Goal: Task Accomplishment & Management: Manage account settings

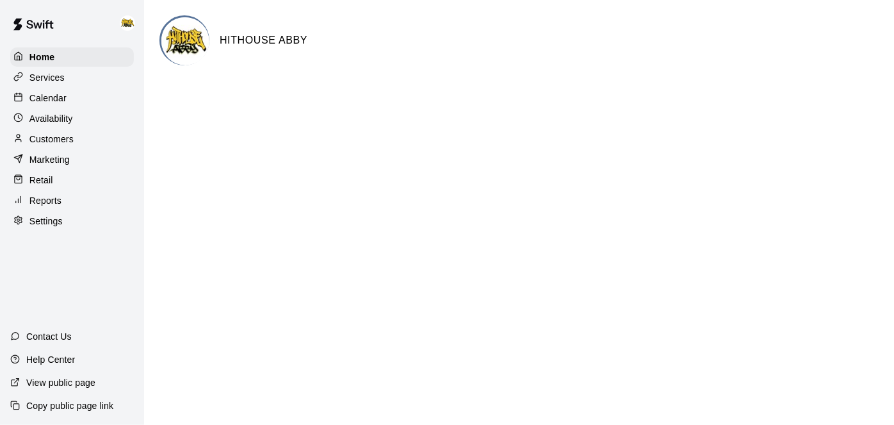
click at [51, 104] on div "Calendar" at bounding box center [72, 97] width 124 height 19
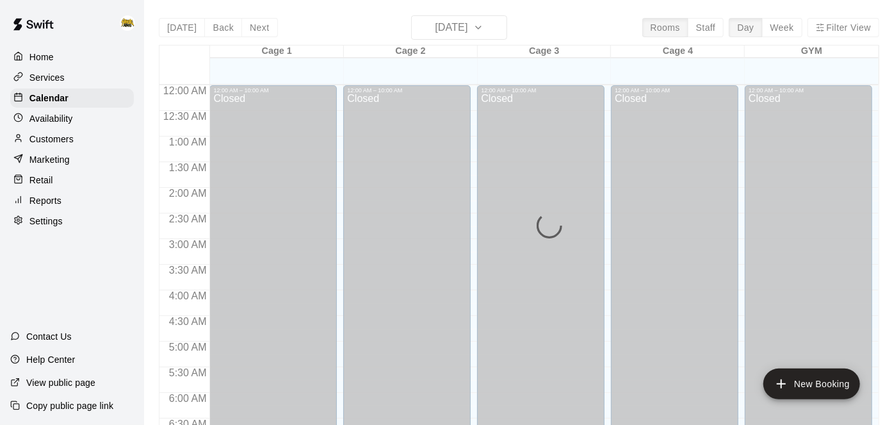
scroll to position [805, 0]
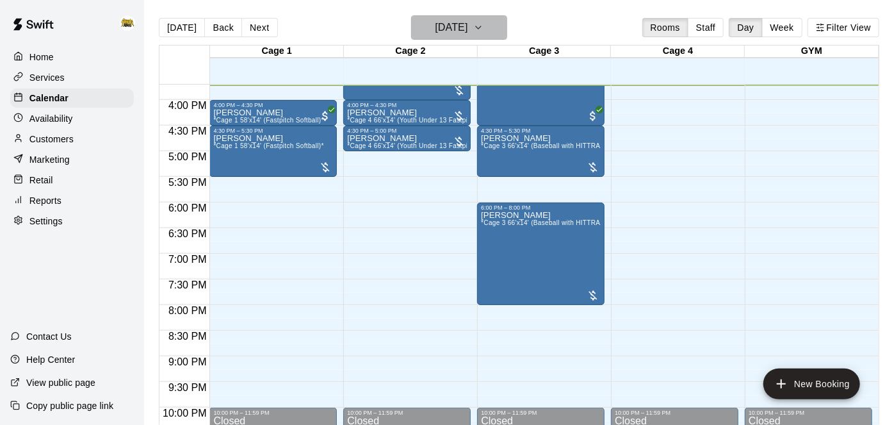
click at [468, 32] on h6 "[DATE]" at bounding box center [451, 28] width 33 height 18
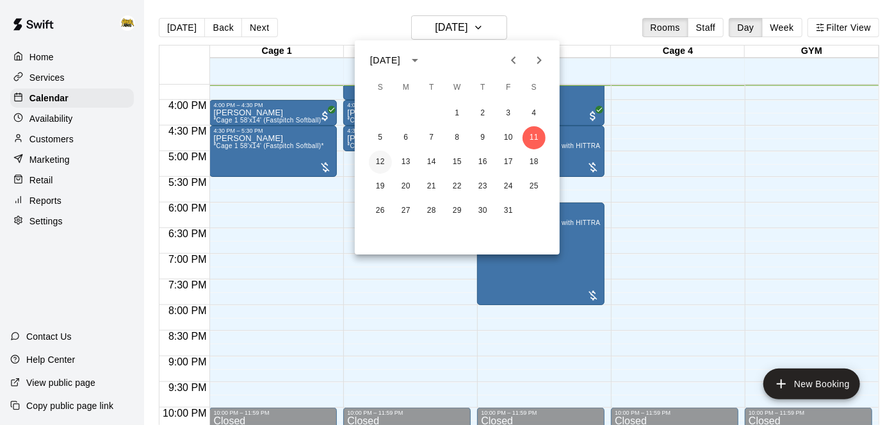
click at [376, 163] on button "12" at bounding box center [380, 162] width 23 height 23
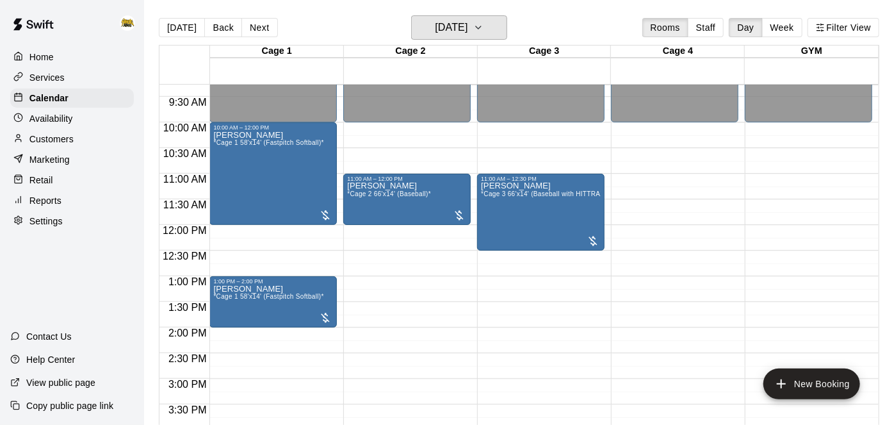
scroll to position [478, 0]
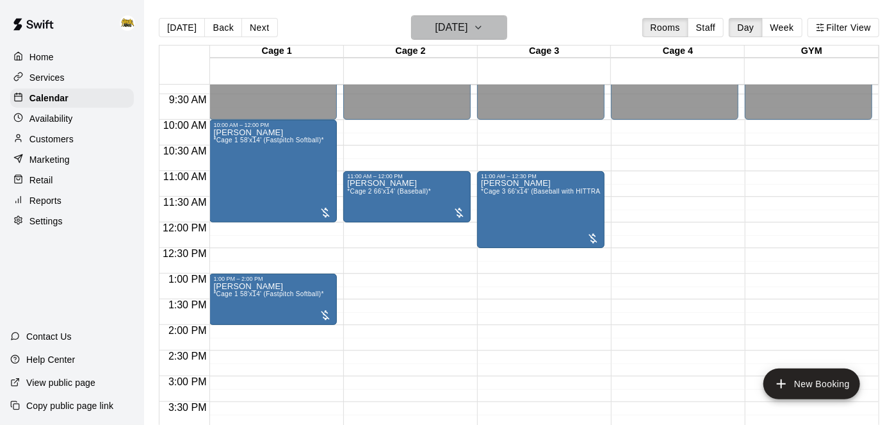
click at [462, 26] on h6 "[DATE]" at bounding box center [451, 28] width 33 height 18
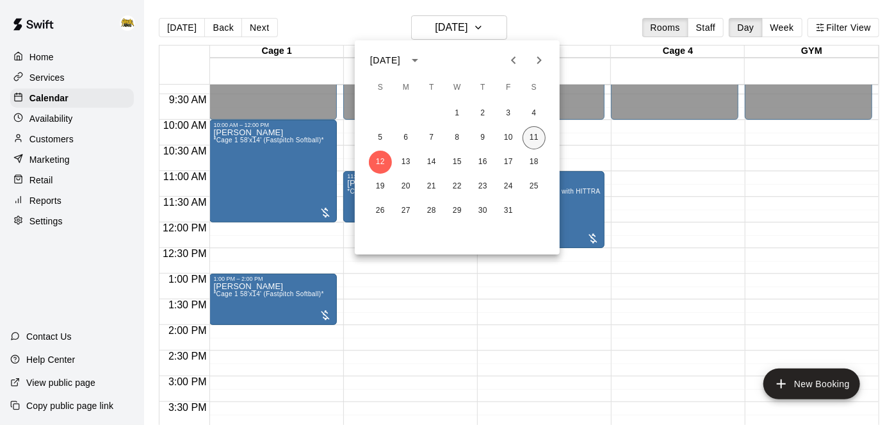
click at [539, 141] on button "11" at bounding box center [534, 137] width 23 height 23
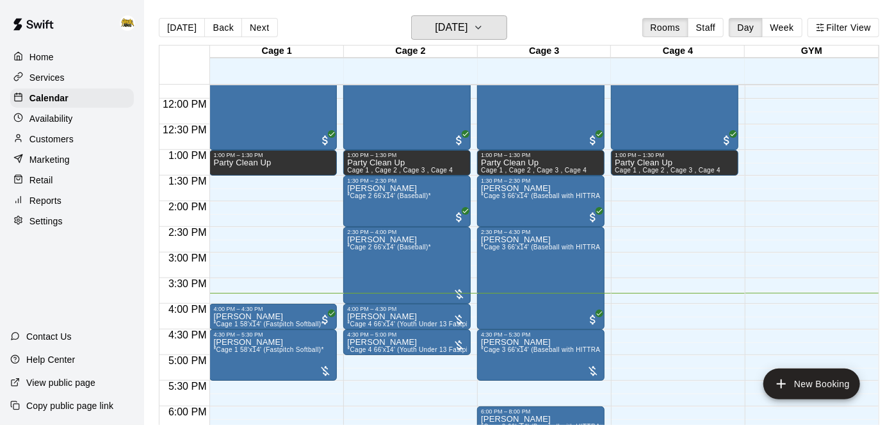
scroll to position [602, 0]
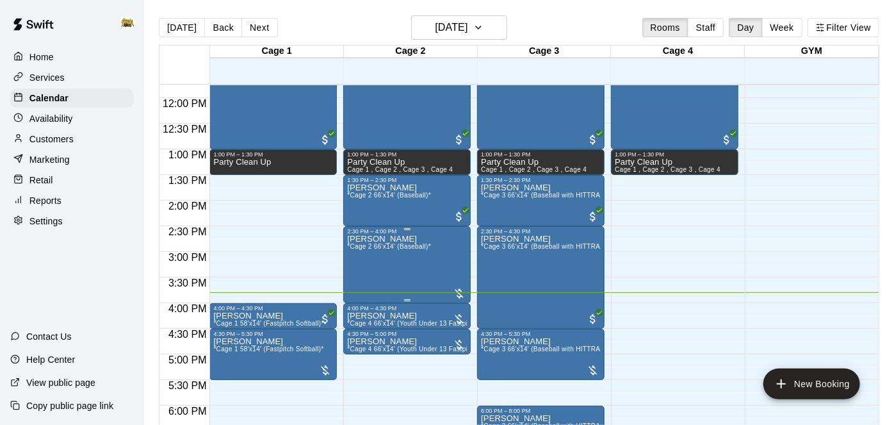
click at [357, 252] on icon "edit" at bounding box center [359, 247] width 15 height 15
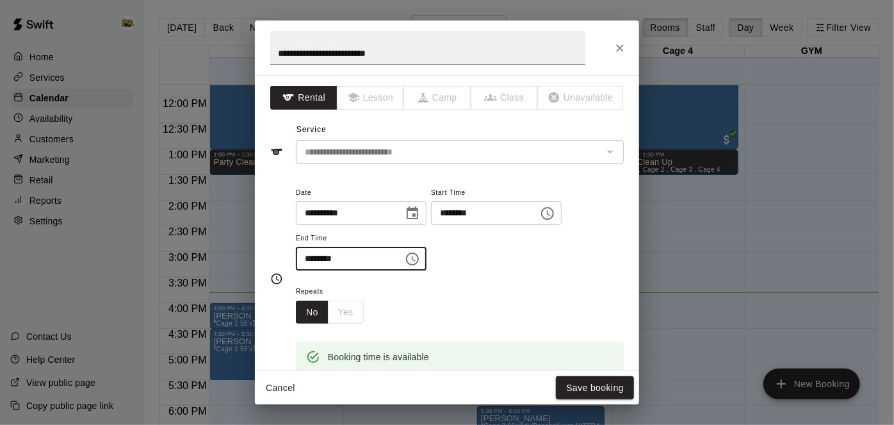
click at [388, 270] on input "********" at bounding box center [345, 259] width 99 height 24
type input "********"
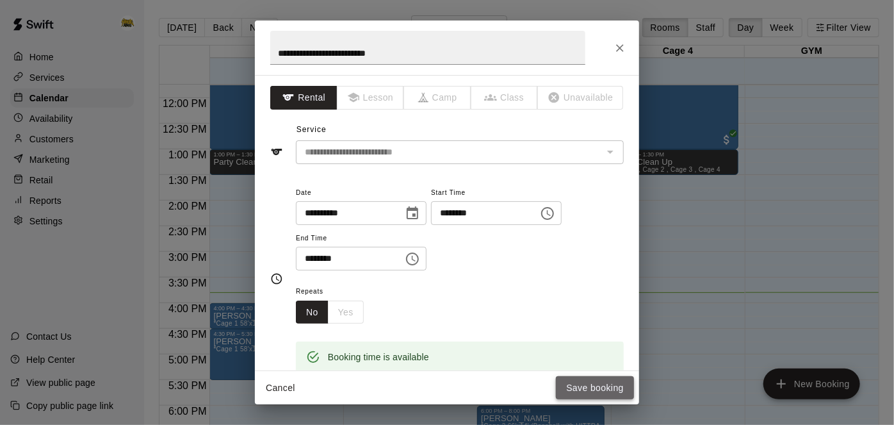
click at [589, 391] on button "Save booking" at bounding box center [595, 388] width 78 height 24
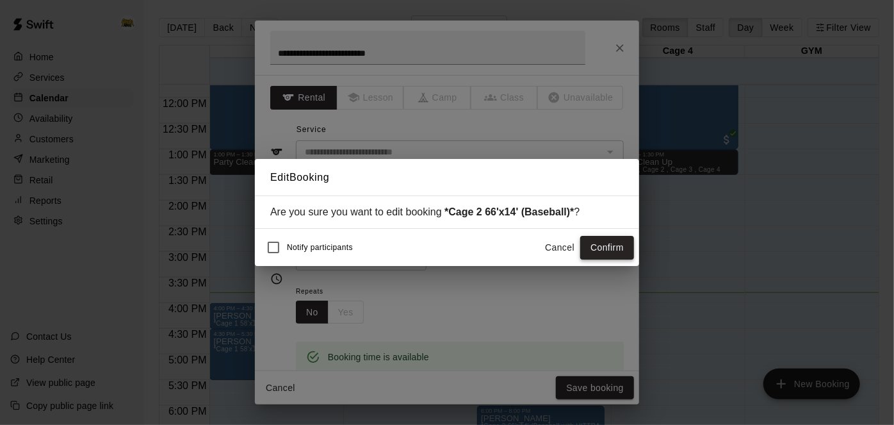
click at [601, 250] on button "Confirm" at bounding box center [607, 248] width 54 height 24
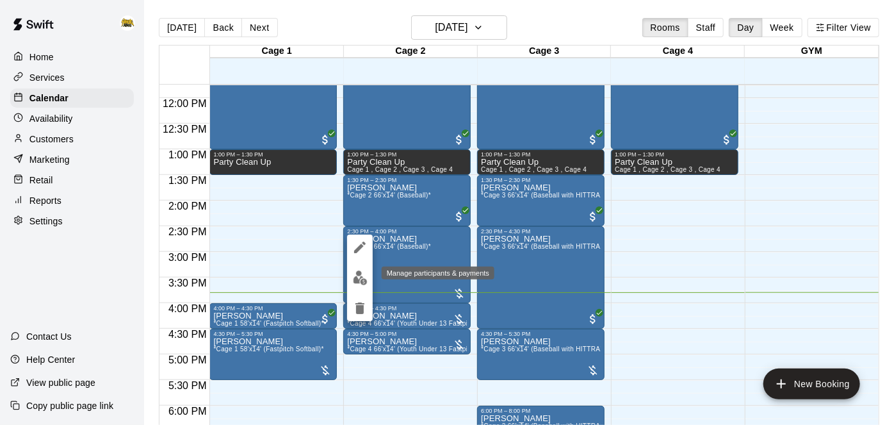
click at [363, 280] on img "edit" at bounding box center [360, 277] width 15 height 15
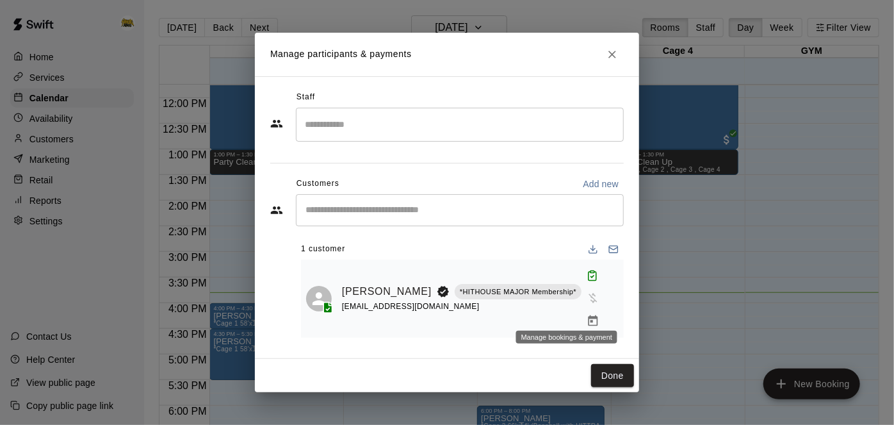
click at [587, 315] on icon "Manage bookings & payment" at bounding box center [593, 321] width 13 height 13
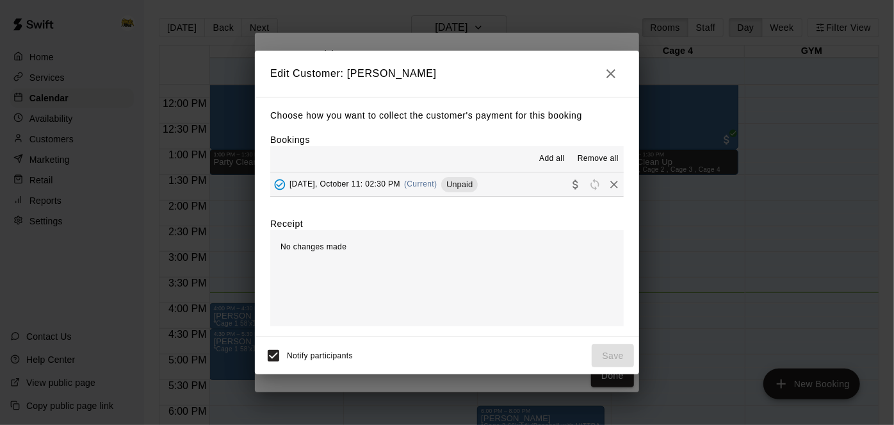
click at [506, 189] on button "[DATE], October 11: 02:30 PM (Current) Unpaid" at bounding box center [447, 184] width 354 height 24
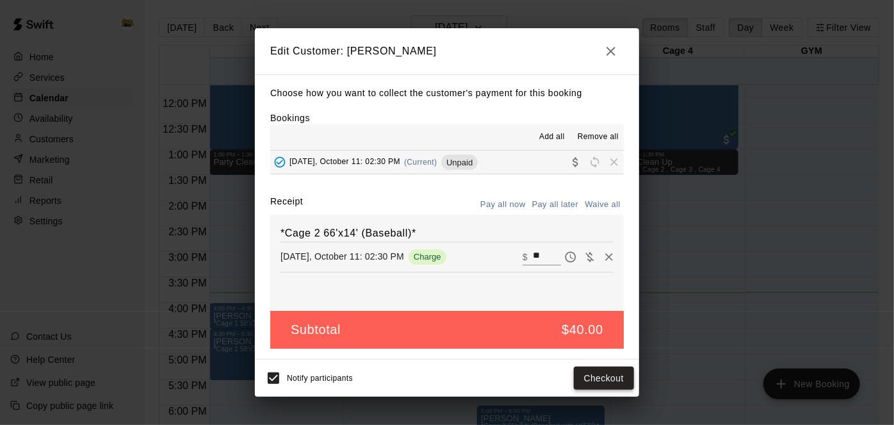
click at [597, 380] on button "Checkout" at bounding box center [604, 378] width 60 height 24
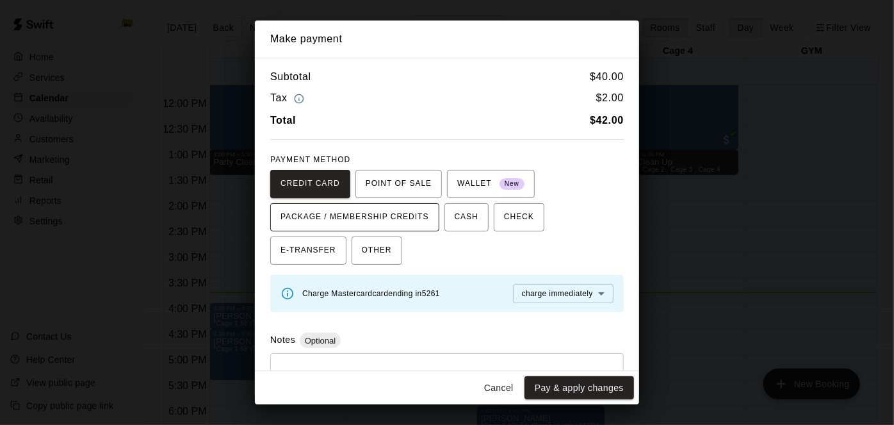
click at [405, 224] on span "PACKAGE / MEMBERSHIP CREDITS" at bounding box center [355, 217] width 149 height 20
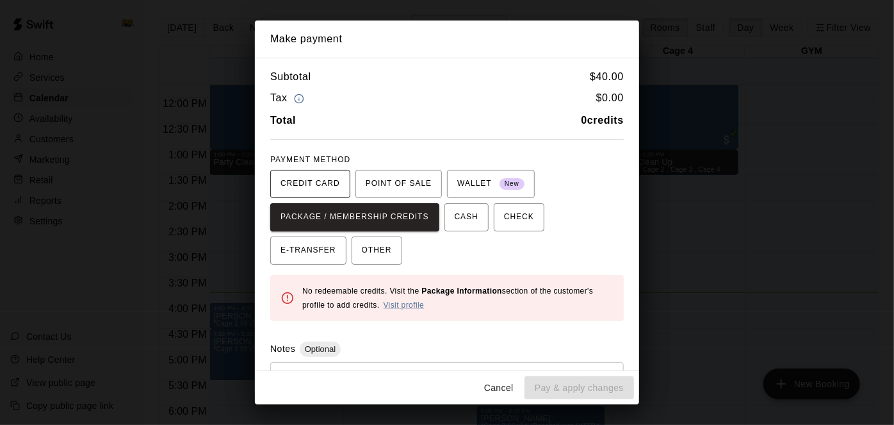
click at [333, 188] on span "CREDIT CARD" at bounding box center [311, 184] width 60 height 20
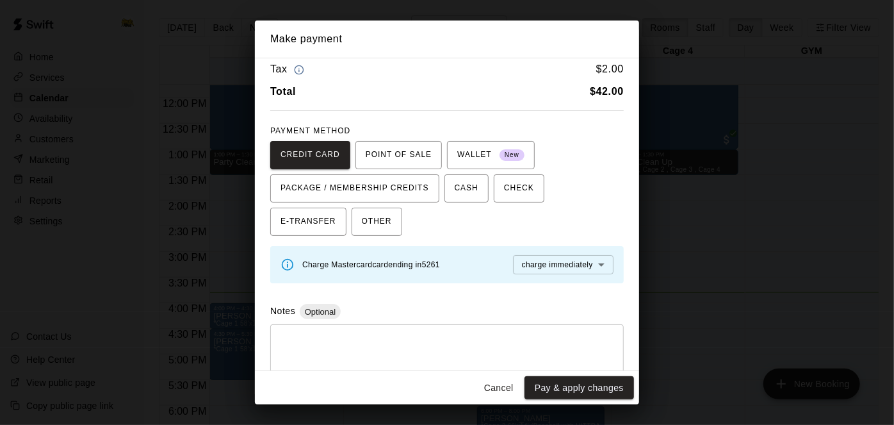
scroll to position [26, 0]
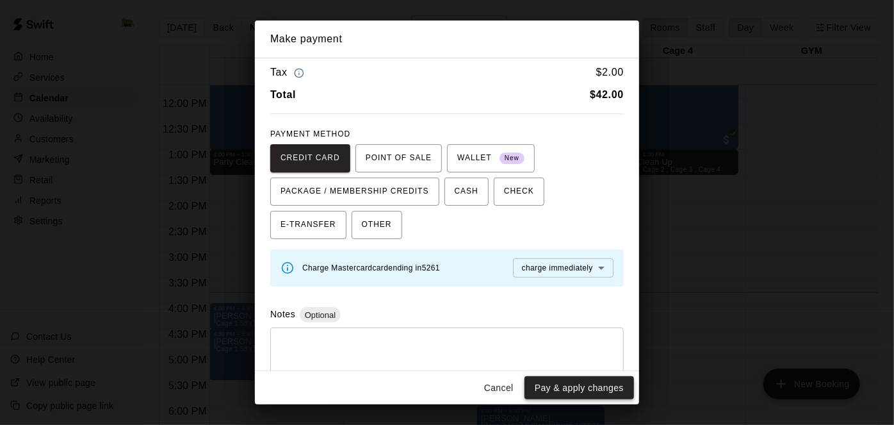
click at [554, 388] on button "Pay & apply changes" at bounding box center [580, 388] width 110 height 24
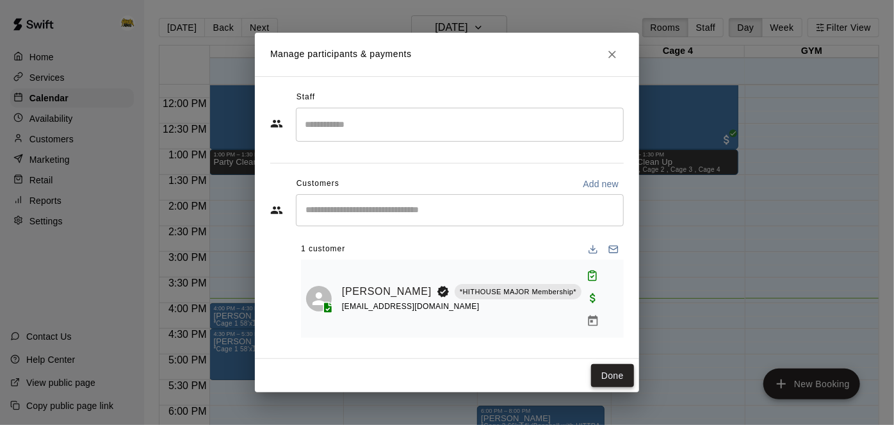
click at [625, 364] on button "Done" at bounding box center [612, 376] width 43 height 24
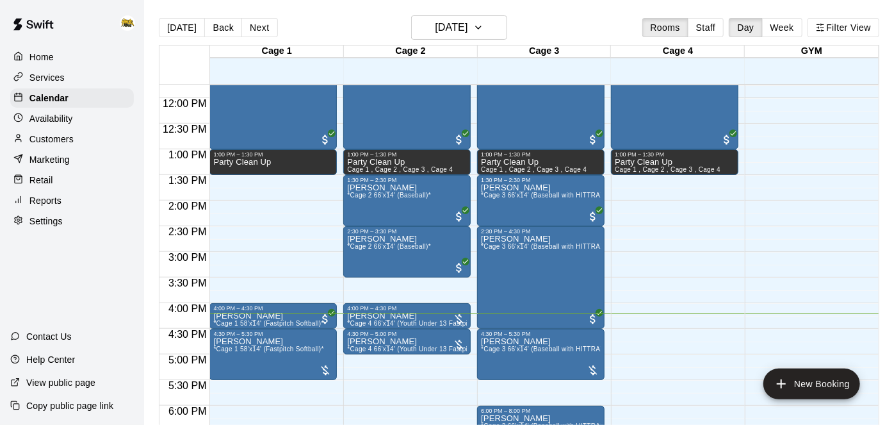
click at [778, 316] on div "12:00 AM – 10:00 AM Closed 10:00 PM – 11:59 PM Closed" at bounding box center [808, 98] width 127 height 1230
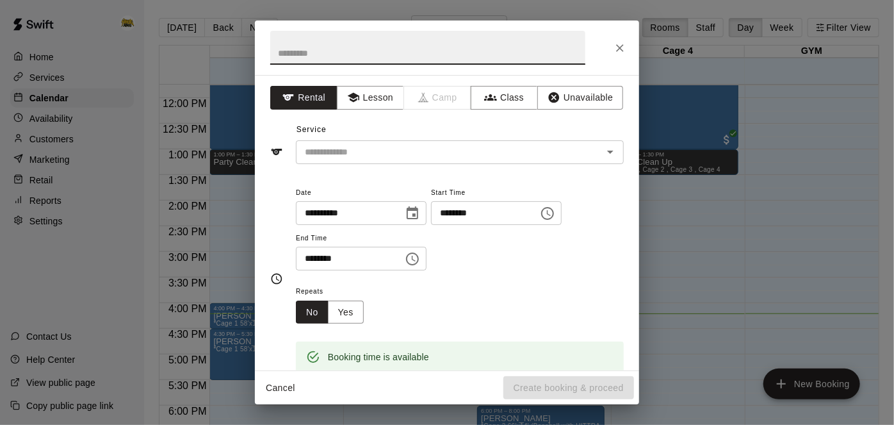
click at [621, 47] on icon "Close" at bounding box center [620, 48] width 8 height 8
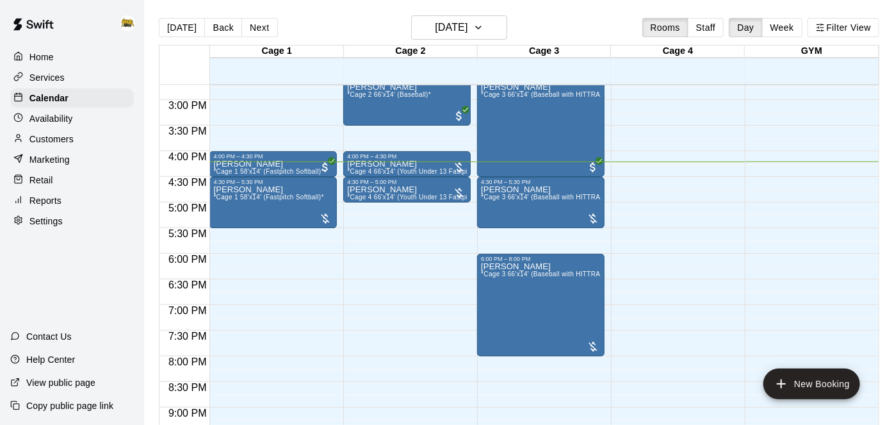
scroll to position [758, 0]
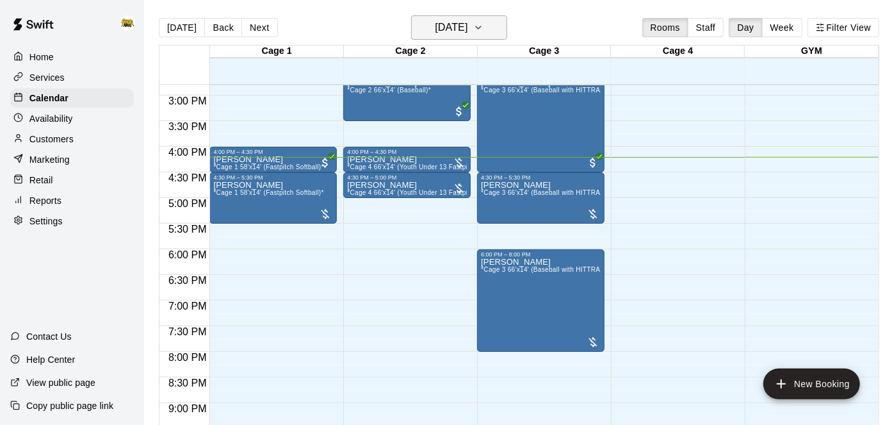
click at [450, 23] on h6 "[DATE]" at bounding box center [451, 28] width 33 height 18
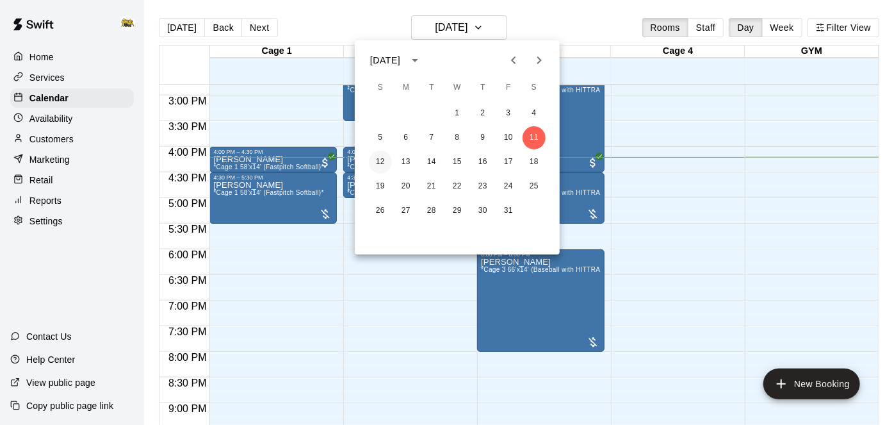
click at [382, 163] on button "12" at bounding box center [380, 162] width 23 height 23
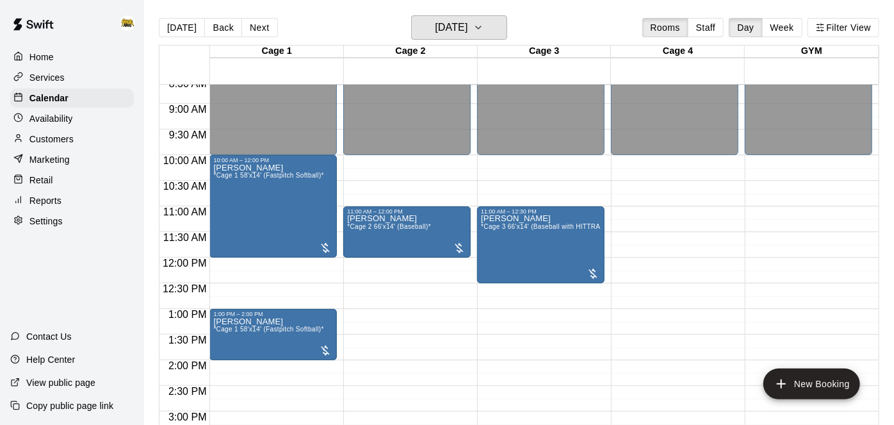
scroll to position [440, 0]
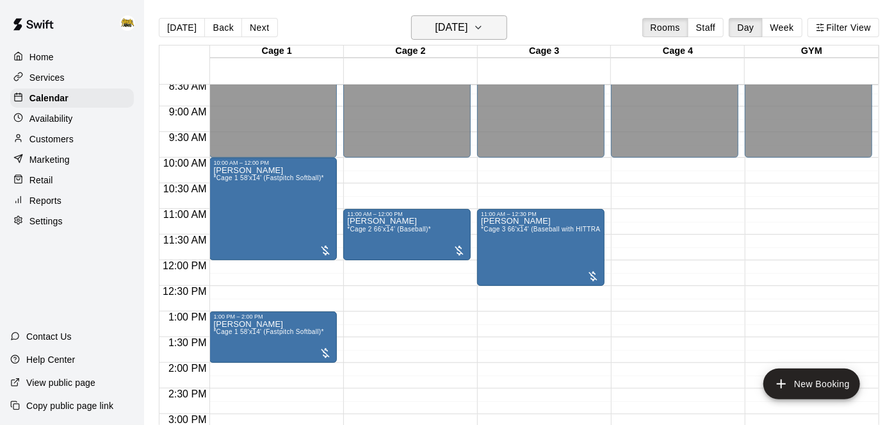
click at [468, 29] on h6 "[DATE]" at bounding box center [451, 28] width 33 height 18
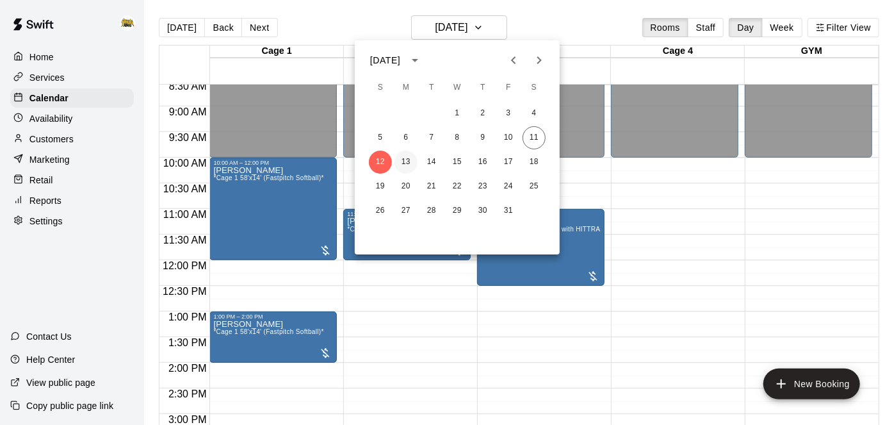
click at [407, 160] on button "13" at bounding box center [406, 162] width 23 height 23
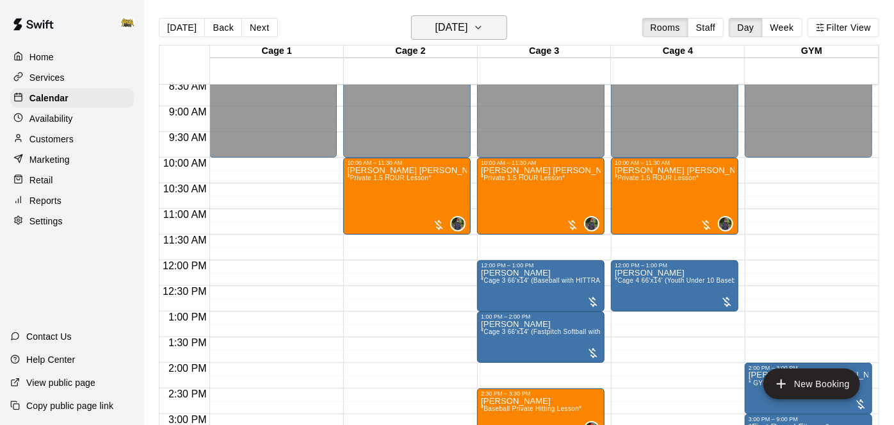
click at [453, 31] on h6 "[DATE]" at bounding box center [451, 28] width 33 height 18
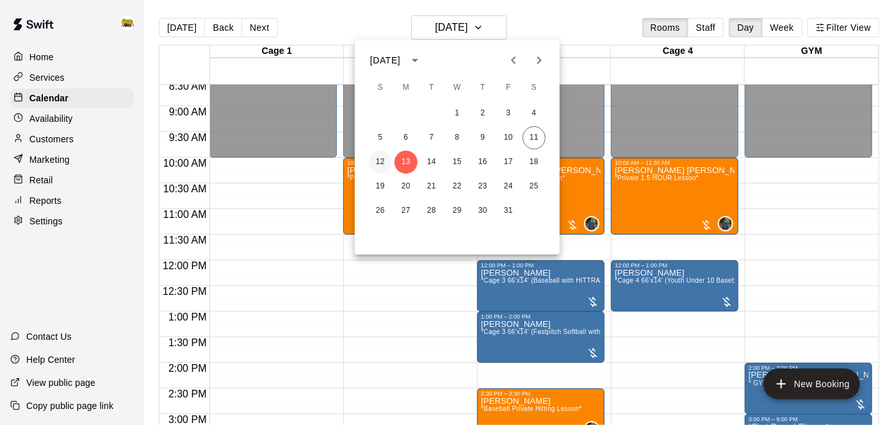
click at [376, 168] on button "12" at bounding box center [380, 162] width 23 height 23
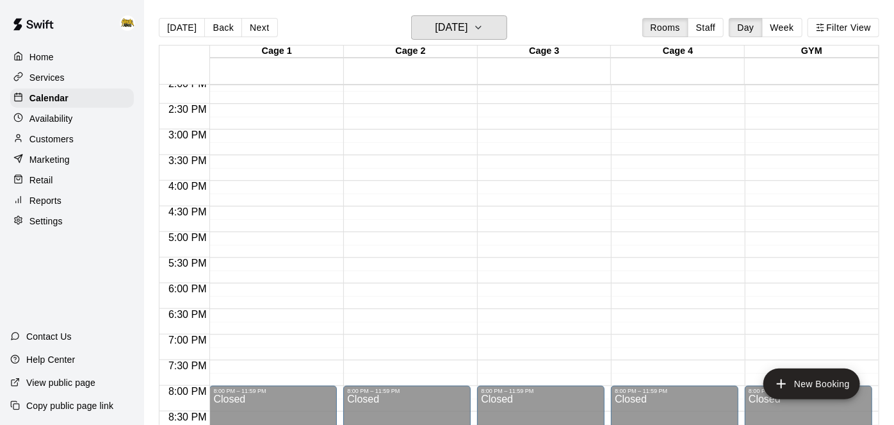
scroll to position [724, 0]
click at [484, 31] on icon "button" at bounding box center [478, 27] width 10 height 15
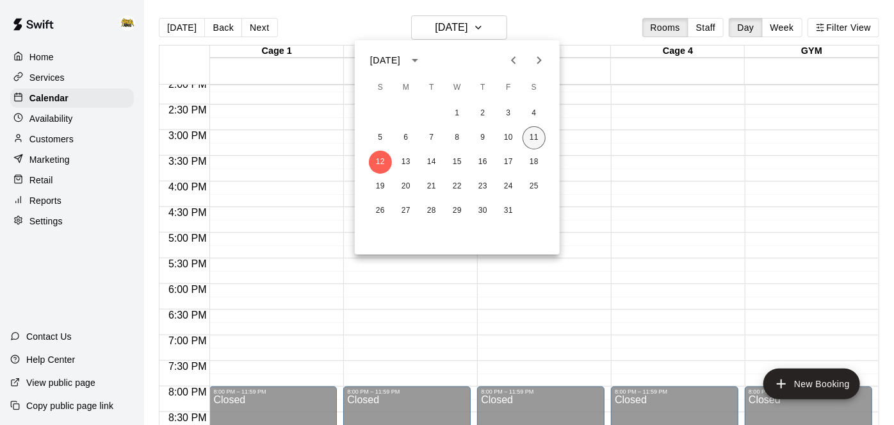
click at [538, 139] on button "11" at bounding box center [534, 137] width 23 height 23
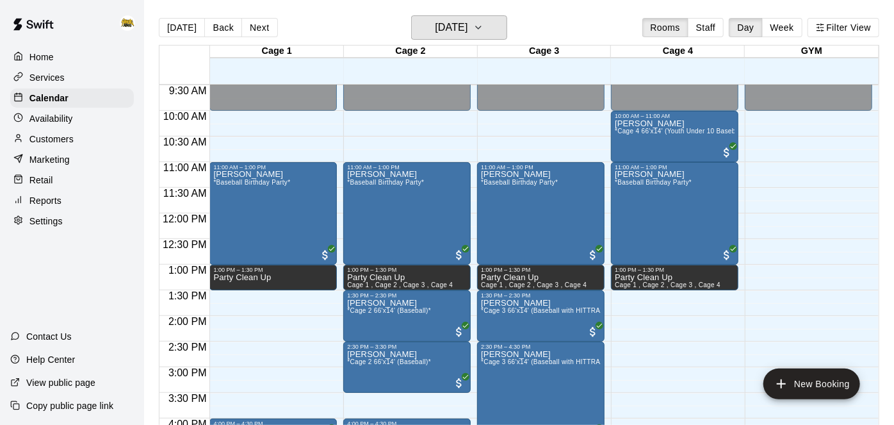
scroll to position [480, 0]
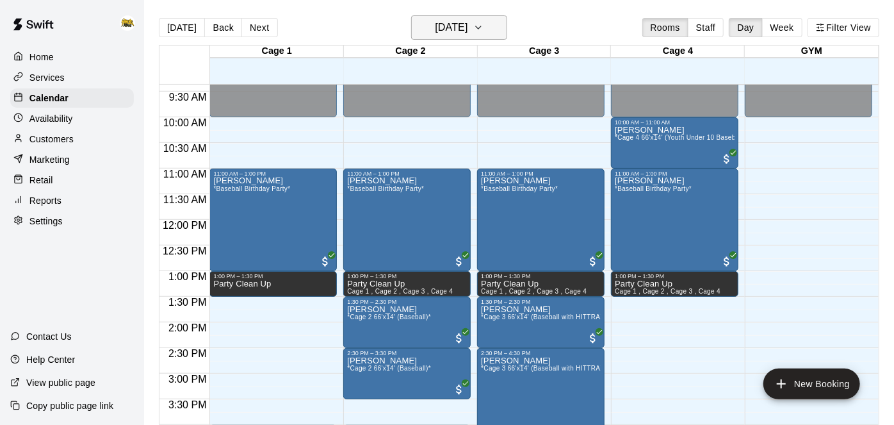
click at [484, 30] on icon "button" at bounding box center [478, 27] width 10 height 15
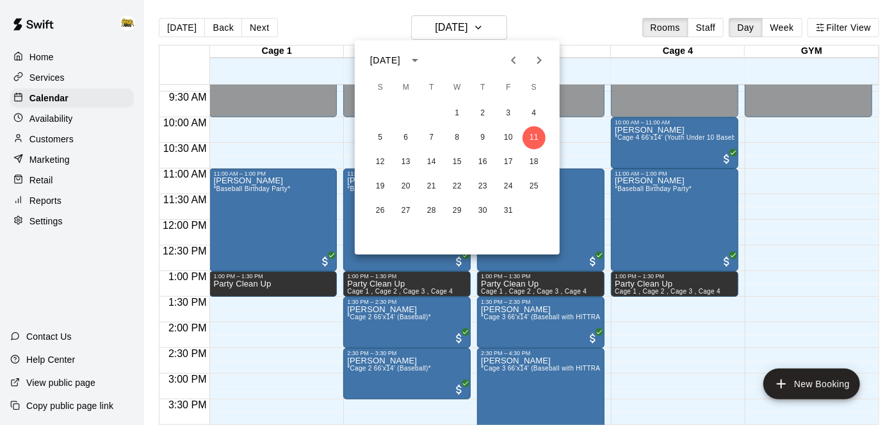
click at [393, 160] on div "12 13 14 15 16 17 18" at bounding box center [457, 162] width 205 height 23
click at [404, 161] on button "13" at bounding box center [406, 162] width 23 height 23
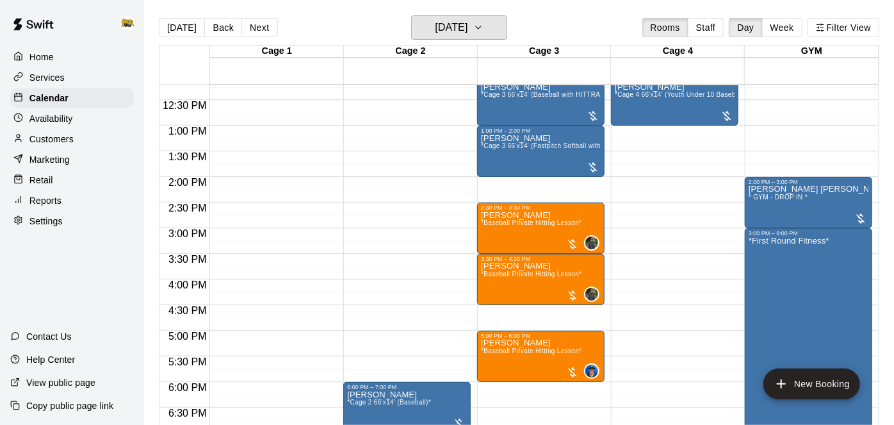
scroll to position [626, 0]
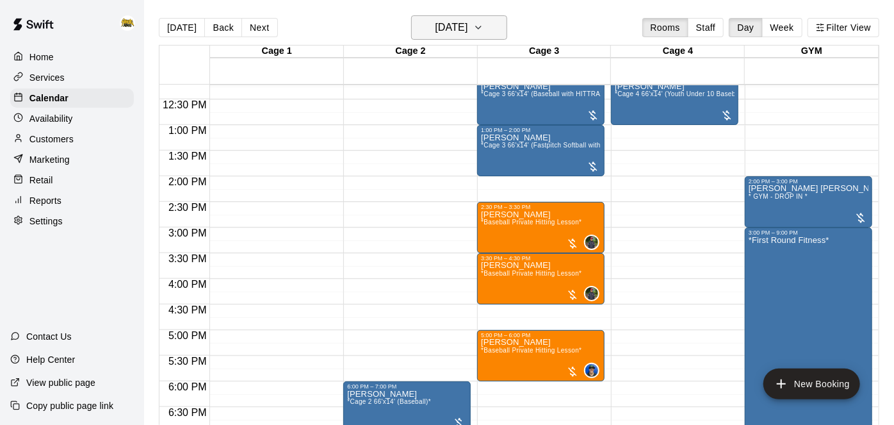
click at [484, 31] on icon "button" at bounding box center [478, 27] width 10 height 15
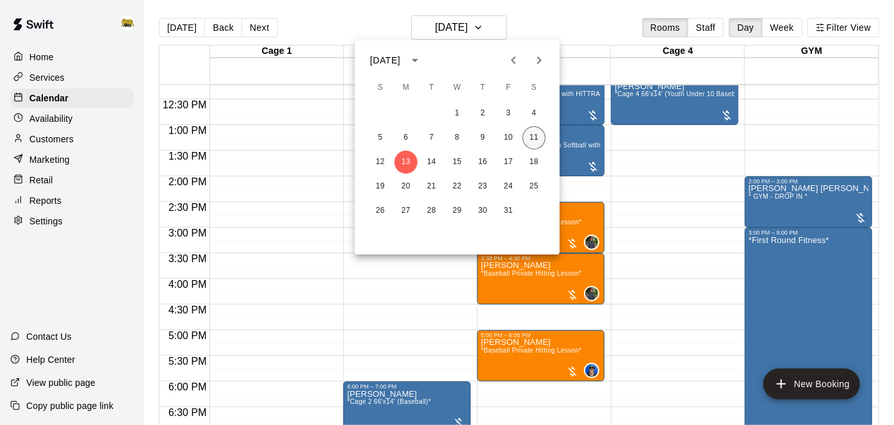
click at [530, 142] on button "11" at bounding box center [534, 137] width 23 height 23
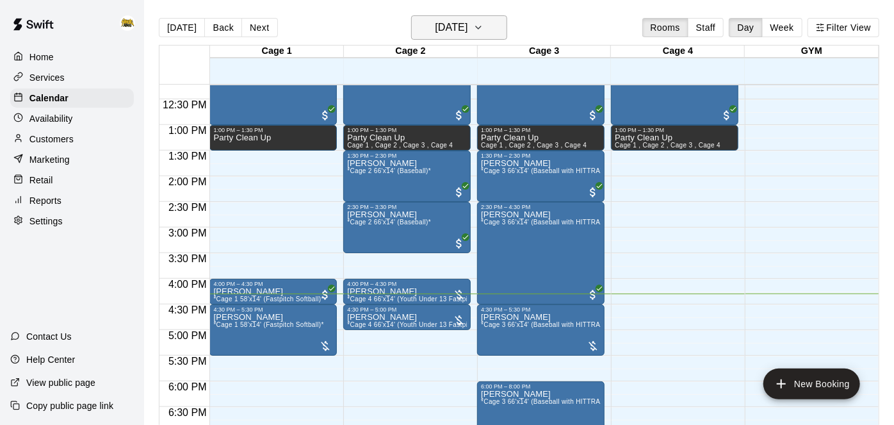
click at [484, 31] on icon "button" at bounding box center [478, 27] width 10 height 15
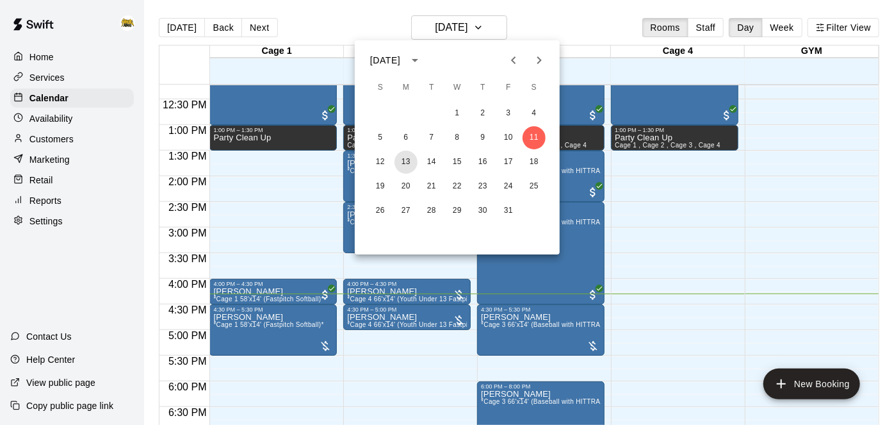
click at [411, 165] on button "13" at bounding box center [406, 162] width 23 height 23
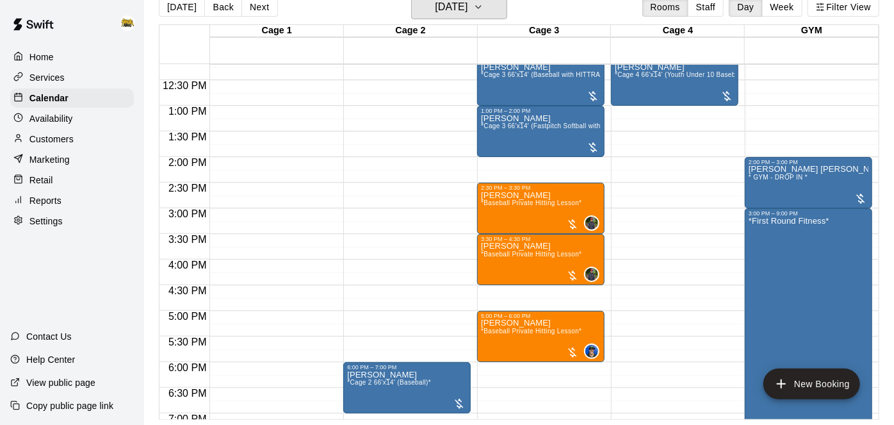
scroll to position [625, 0]
click at [484, 14] on icon "button" at bounding box center [478, 6] width 10 height 15
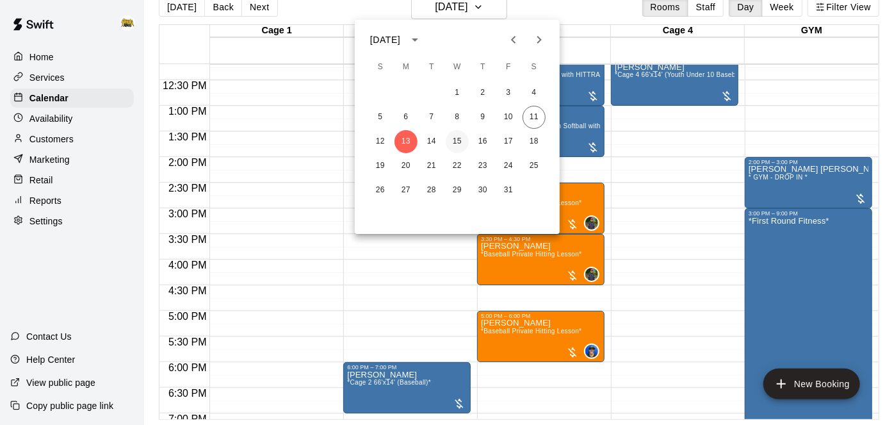
click at [460, 143] on button "15" at bounding box center [457, 141] width 23 height 23
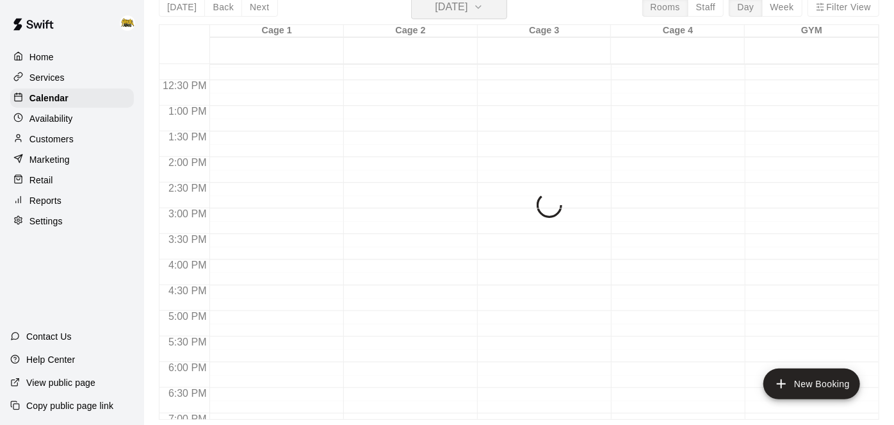
scroll to position [15, 0]
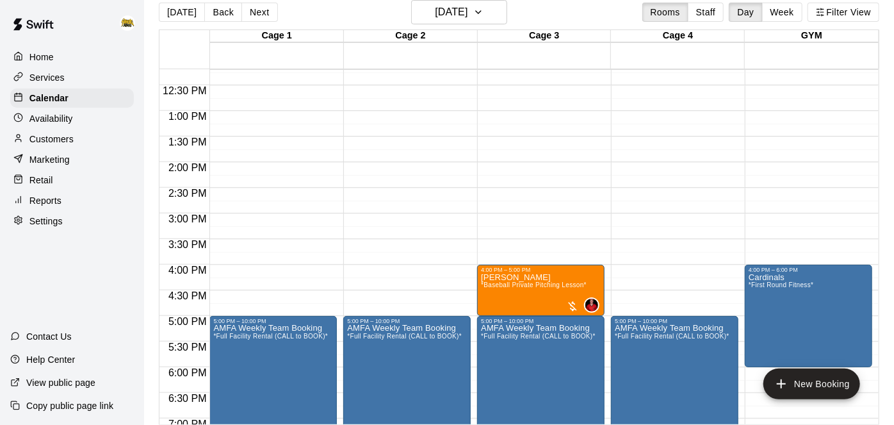
click at [54, 55] on div "Home" at bounding box center [72, 56] width 124 height 19
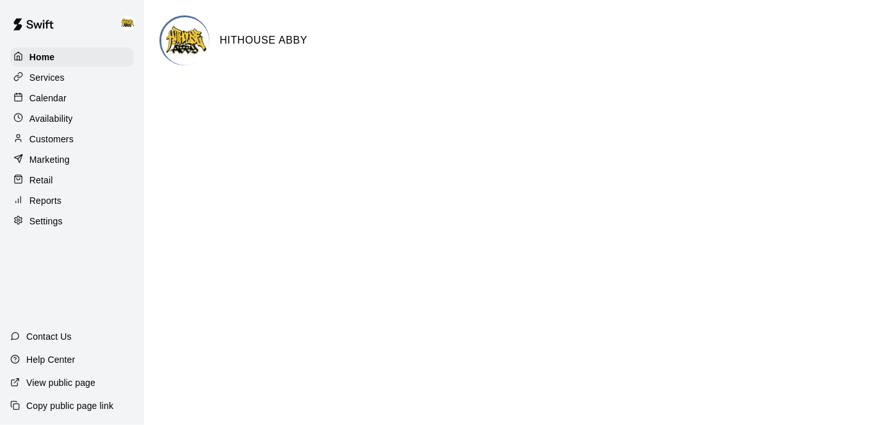
click at [44, 107] on div "Calendar" at bounding box center [72, 97] width 124 height 19
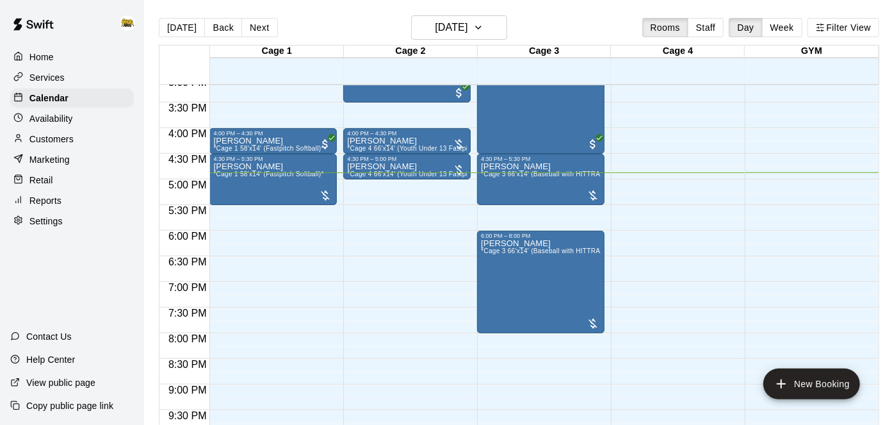
scroll to position [775, 0]
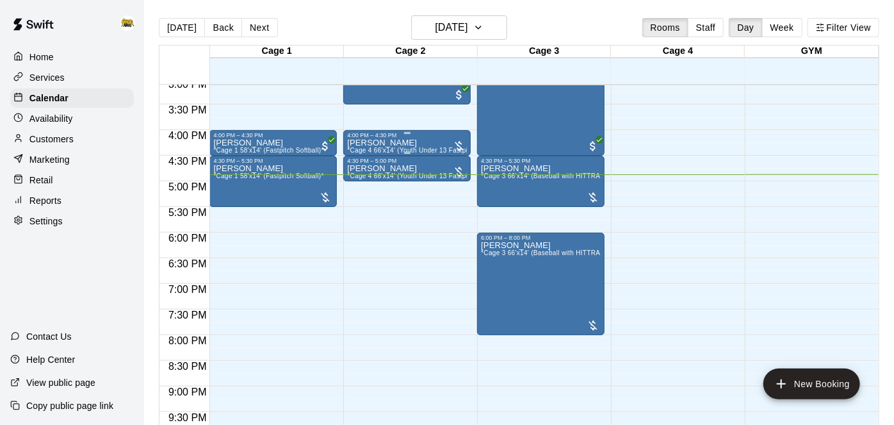
click at [423, 142] on div "[PERSON_NAME] *Cage 4 66'x14' (Youth Under 13 Fastpitch Softball)*" at bounding box center [407, 350] width 120 height 425
click at [359, 213] on icon "delete" at bounding box center [360, 212] width 9 height 12
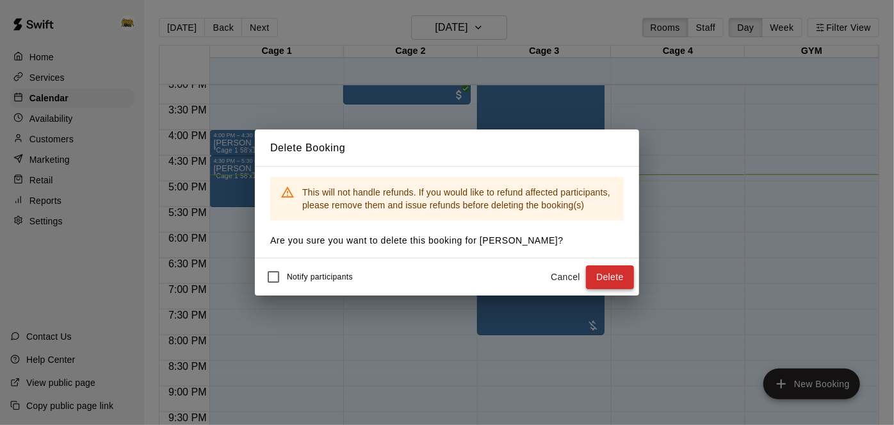
click at [598, 278] on button "Delete" at bounding box center [610, 277] width 48 height 24
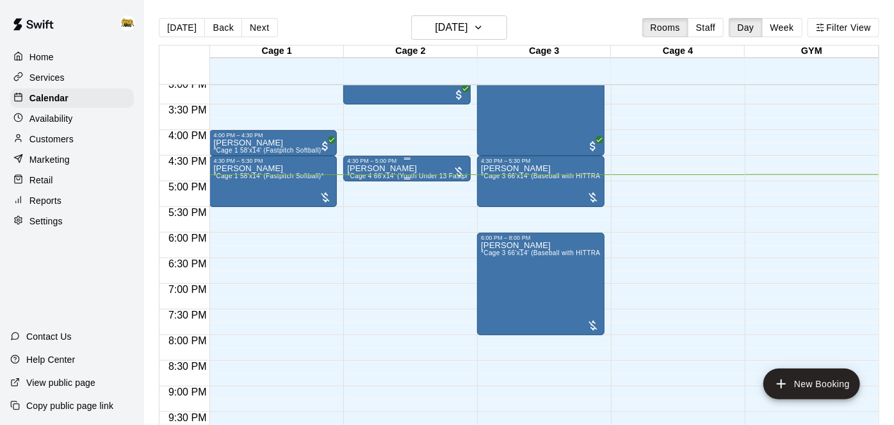
click at [427, 168] on div "[PERSON_NAME] *Cage 4 66'x14' (Youth Under 13 Fastpitch Softball)*" at bounding box center [407, 376] width 120 height 425
click at [358, 176] on icon "edit" at bounding box center [360, 177] width 12 height 12
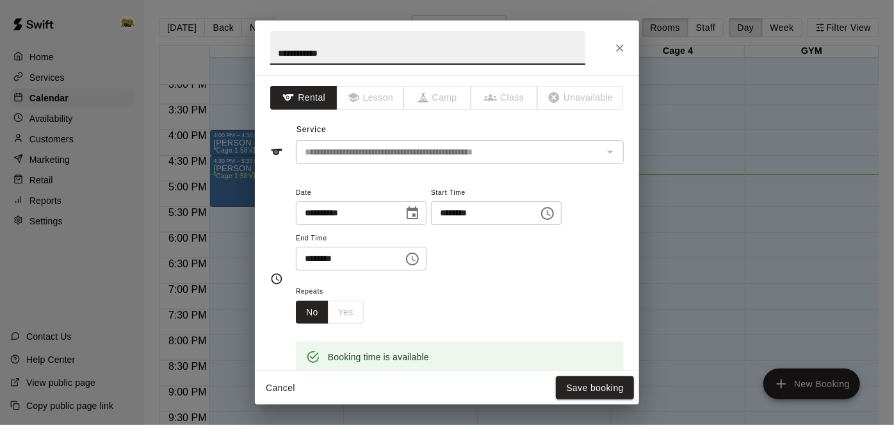
click at [431, 225] on input "********" at bounding box center [480, 213] width 99 height 24
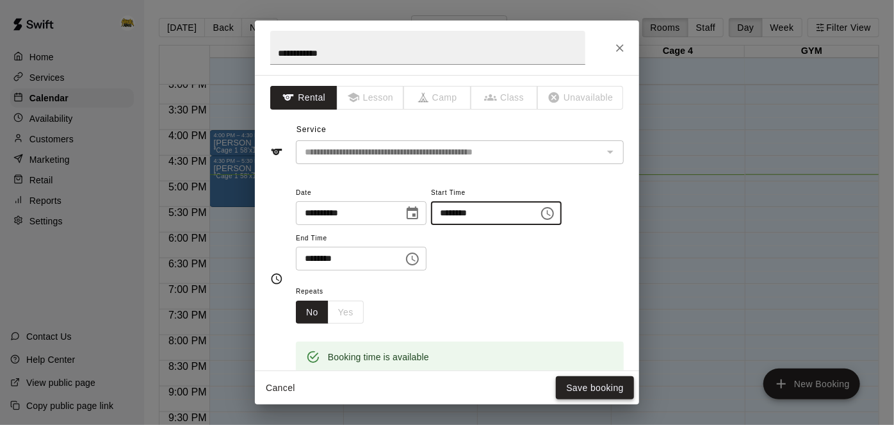
type input "********"
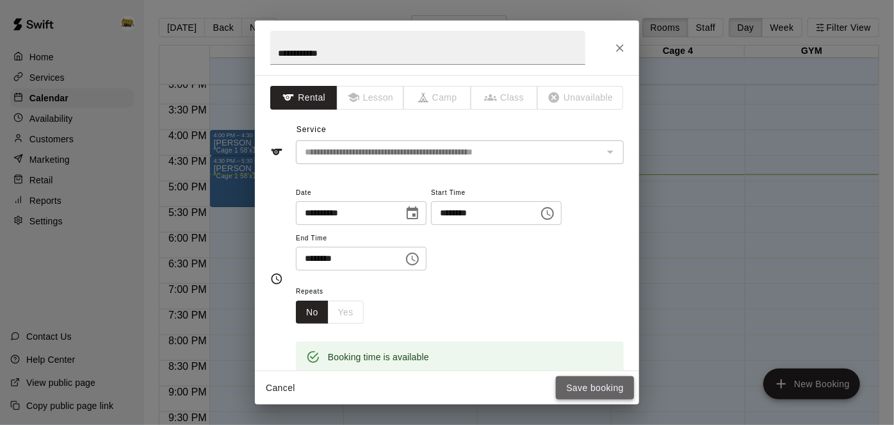
click at [566, 388] on button "Save booking" at bounding box center [595, 388] width 78 height 24
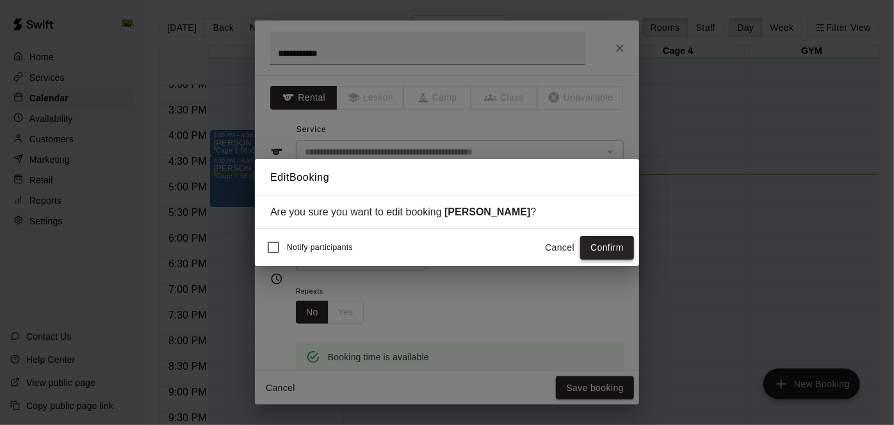
click at [594, 252] on button "Confirm" at bounding box center [607, 248] width 54 height 24
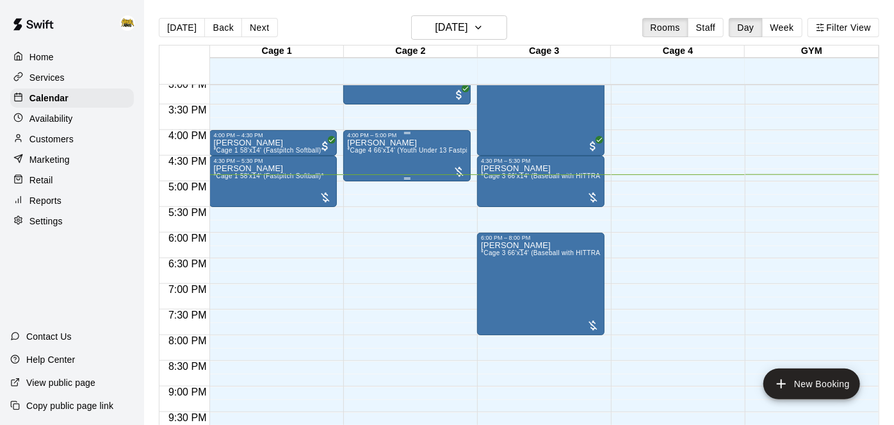
click at [418, 153] on span "*Cage 4 66'x14' (Youth Under 13 Fastpitch Softball)*" at bounding box center [427, 150] width 160 height 7
click at [365, 192] on img "edit" at bounding box center [360, 190] width 15 height 15
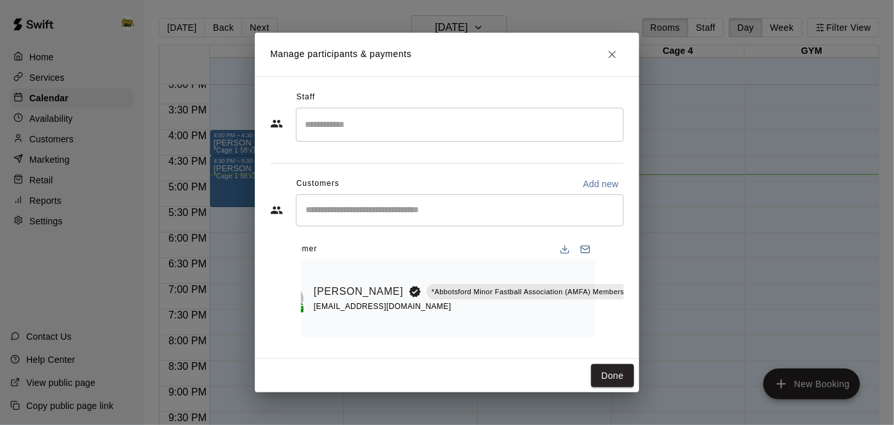
scroll to position [0, 28]
click at [644, 319] on button "Manage bookings & payment" at bounding box center [655, 320] width 23 height 23
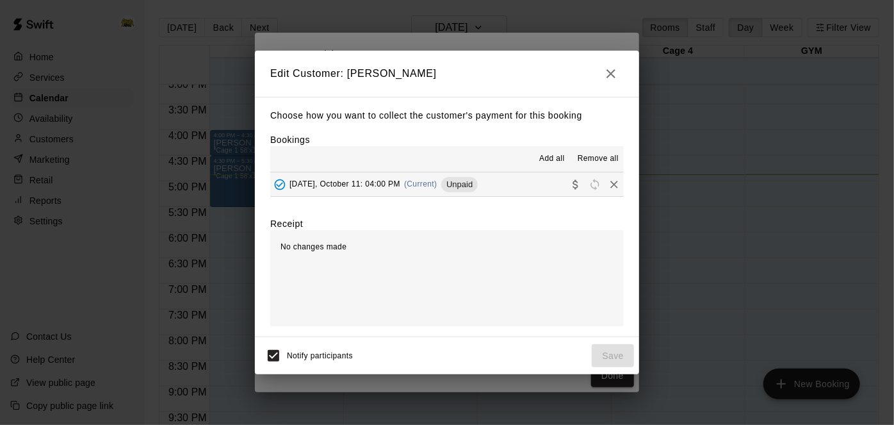
click at [506, 190] on button "[DATE], October 11: 04:00 PM (Current) Unpaid" at bounding box center [447, 184] width 354 height 24
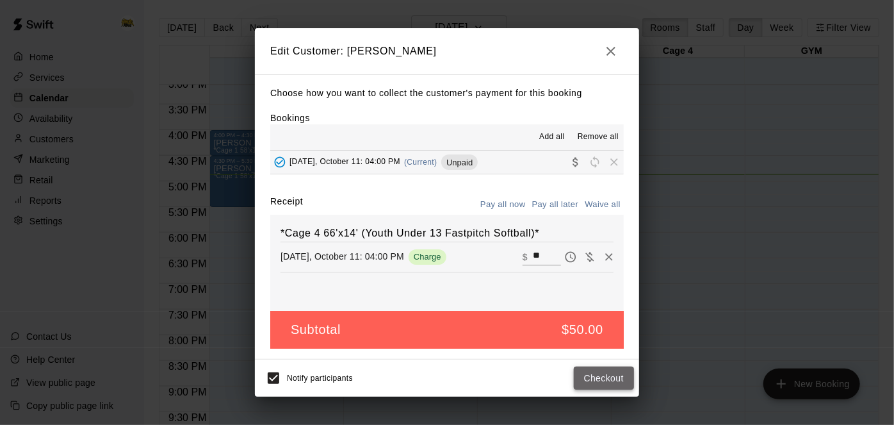
click at [592, 368] on button "Checkout" at bounding box center [604, 378] width 60 height 24
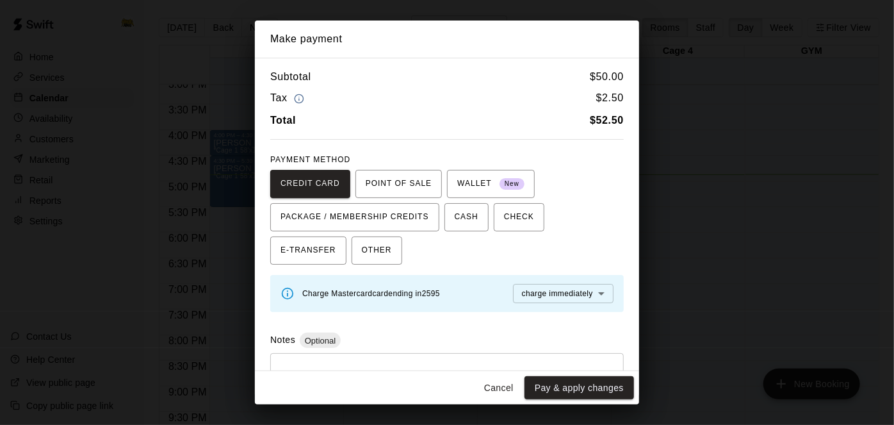
click at [502, 386] on button "Cancel" at bounding box center [499, 388] width 41 height 24
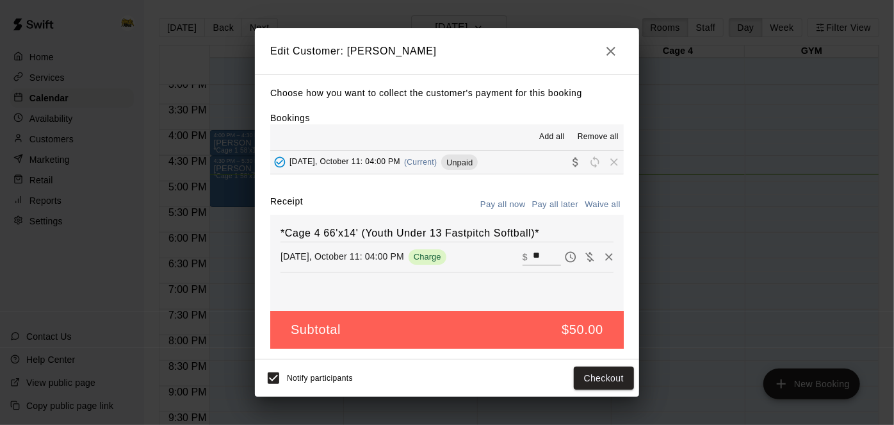
click at [616, 51] on icon "button" at bounding box center [610, 51] width 15 height 15
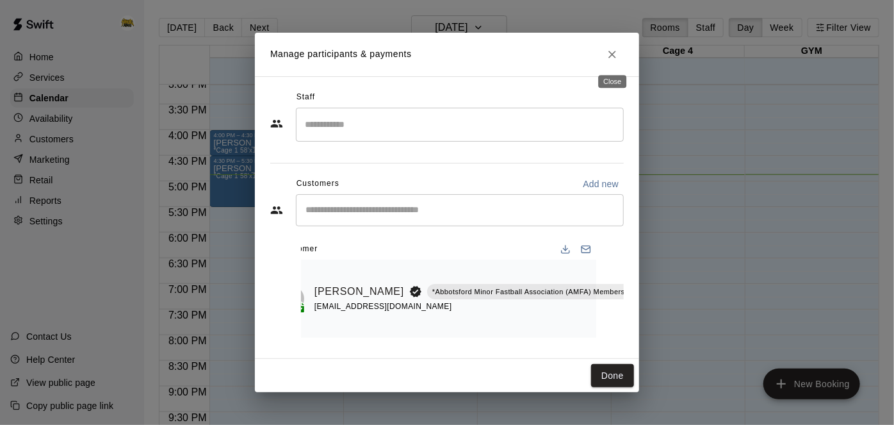
click at [616, 51] on icon "Close" at bounding box center [612, 54] width 13 height 13
